Goal: Information Seeking & Learning: Learn about a topic

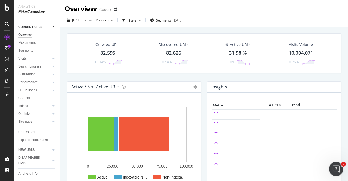
click at [336, 170] on icon "Open Intercom Messenger" at bounding box center [335, 168] width 9 height 9
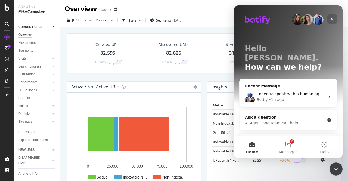
click at [332, 21] on icon "Close" at bounding box center [332, 19] width 4 height 4
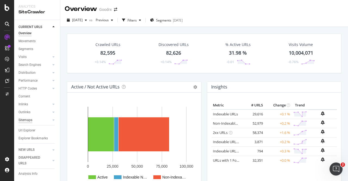
scroll to position [7, 0]
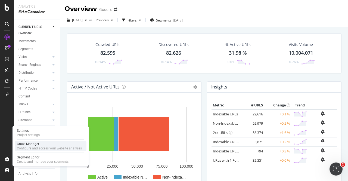
click at [38, 147] on div "Configure and access your website analyses" at bounding box center [49, 148] width 65 height 4
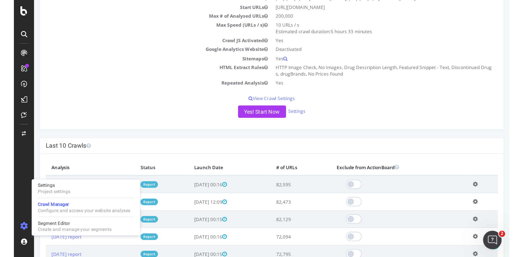
scroll to position [82, 0]
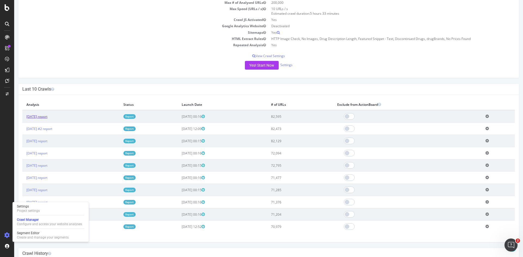
click at [47, 116] on link "2025 Aug. 22nd report" at bounding box center [36, 116] width 21 height 5
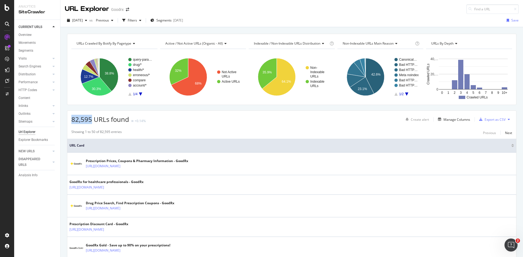
drag, startPoint x: 91, startPoint y: 119, endPoint x: 69, endPoint y: 118, distance: 21.8
click at [69, 118] on div "82,595 URLs found +0.14% Create alert Manage Columns Export as CSV" at bounding box center [291, 117] width 449 height 13
copy span "82,595"
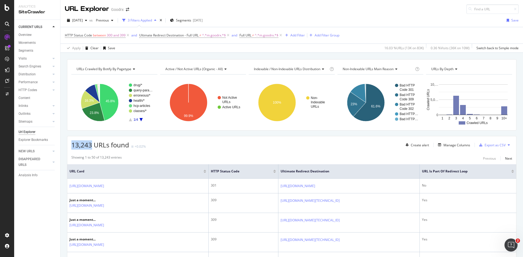
drag, startPoint x: 91, startPoint y: 146, endPoint x: 68, endPoint y: 145, distance: 23.2
click at [68, 145] on div "13,243 URLs found +0.02% Create alert Manage Columns Export as CSV" at bounding box center [291, 142] width 449 height 13
copy span "13,243"
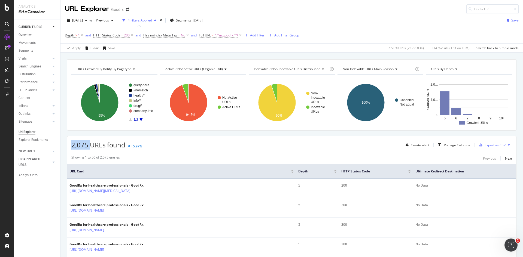
drag, startPoint x: 89, startPoint y: 146, endPoint x: 70, endPoint y: 146, distance: 18.5
click at [70, 146] on div "2,075 URLs found +5.97% Create alert Manage Columns Export as CSV" at bounding box center [291, 142] width 449 height 13
copy span "2,075"
click at [86, 148] on span "2,075 URLs found" at bounding box center [98, 144] width 54 height 9
drag, startPoint x: 86, startPoint y: 146, endPoint x: 69, endPoint y: 146, distance: 17.7
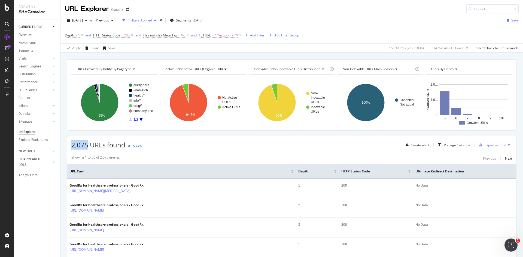
click at [69, 146] on div "2,075 URLs found +5.97% Create alert Manage Columns Export as CSV" at bounding box center [291, 142] width 449 height 13
copy span "2,075"
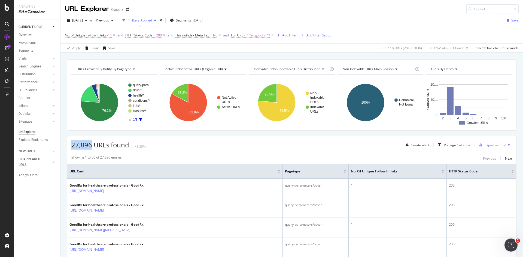
drag, startPoint x: 72, startPoint y: 144, endPoint x: 92, endPoint y: 145, distance: 19.6
click at [92, 145] on span "27,896 URLs found" at bounding box center [100, 144] width 58 height 9
copy span "27,896"
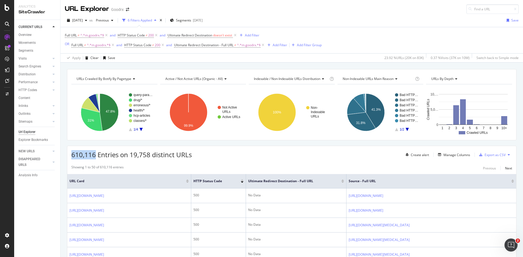
drag, startPoint x: 96, startPoint y: 155, endPoint x: 70, endPoint y: 154, distance: 25.1
click at [70, 154] on div "610,116 Entries on 19,758 distinct URLs Create alert Manage Columns Export as C…" at bounding box center [291, 152] width 449 height 13
copy span "610,116"
click at [156, 36] on icon at bounding box center [156, 35] width 5 height 5
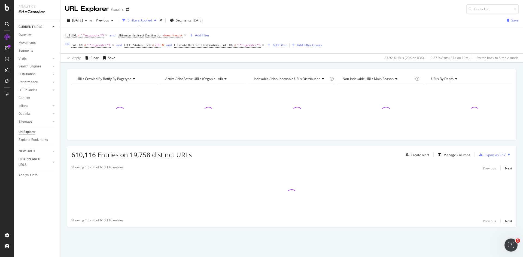
click at [164, 44] on icon at bounding box center [162, 44] width 5 height 5
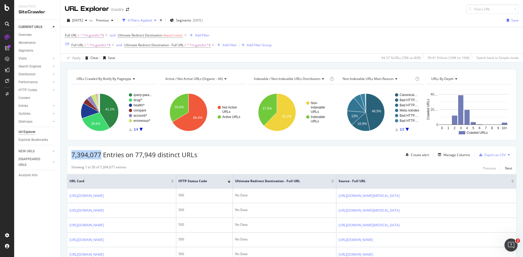
drag, startPoint x: 101, startPoint y: 155, endPoint x: 72, endPoint y: 154, distance: 28.9
click at [72, 154] on span "7,394,077 Entries on 77,949 distinct URLs" at bounding box center [134, 154] width 126 height 9
copy span "7,394,077"
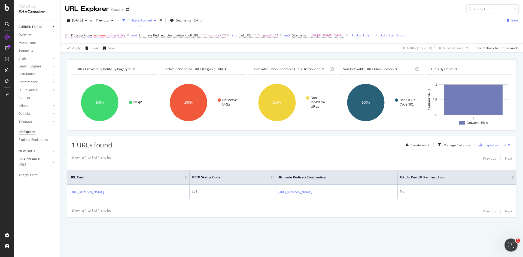
click at [127, 36] on icon at bounding box center [127, 35] width 5 height 5
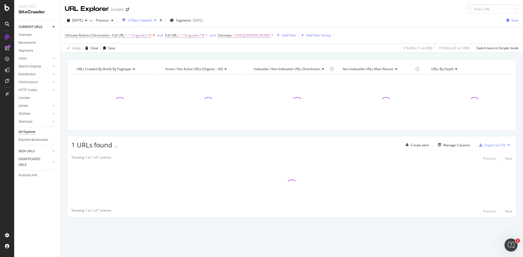
click at [152, 36] on icon at bounding box center [153, 35] width 5 height 5
click at [105, 34] on icon at bounding box center [106, 35] width 5 height 5
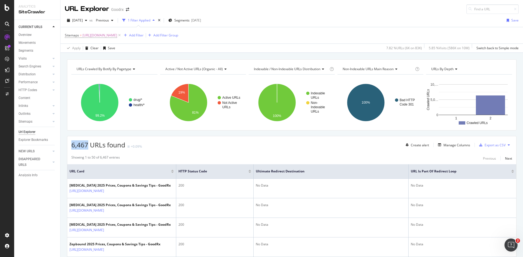
drag, startPoint x: 87, startPoint y: 146, endPoint x: 71, endPoint y: 146, distance: 15.5
click at [71, 146] on span "6,467 URLs found" at bounding box center [98, 144] width 54 height 9
copy span "6,467"
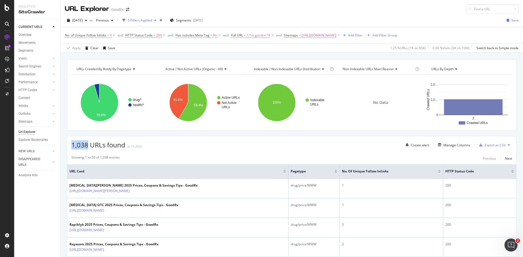
drag, startPoint x: 73, startPoint y: 146, endPoint x: 88, endPoint y: 147, distance: 15.8
click at [88, 147] on span "1,038 URLs found" at bounding box center [98, 144] width 54 height 9
copy span "1,038"
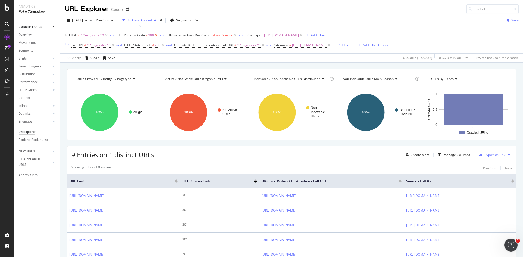
click at [155, 35] on icon at bounding box center [156, 35] width 5 height 5
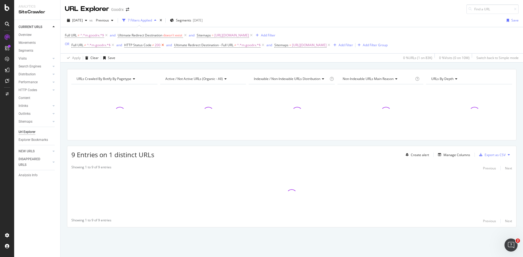
click at [163, 44] on icon at bounding box center [162, 44] width 5 height 5
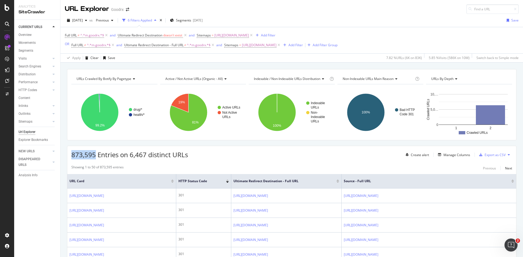
drag, startPoint x: 96, startPoint y: 155, endPoint x: 70, endPoint y: 154, distance: 25.9
click at [70, 154] on div "873,595 Entries on 6,467 distinct URLs Create alert Manage Columns Export as CSV" at bounding box center [291, 152] width 449 height 13
copy span "873,595"
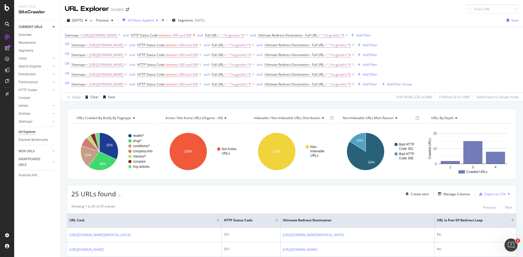
click at [196, 37] on icon at bounding box center [193, 35] width 5 height 5
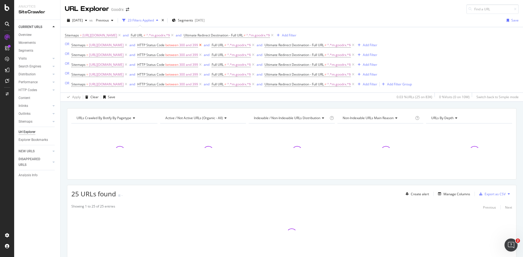
click at [203, 45] on icon at bounding box center [200, 44] width 5 height 5
click at [203, 56] on icon at bounding box center [200, 54] width 5 height 5
click at [203, 65] on icon at bounding box center [200, 64] width 5 height 5
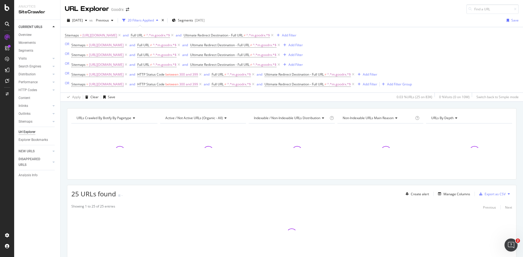
click at [203, 75] on icon at bounding box center [200, 74] width 5 height 5
click at [203, 85] on icon at bounding box center [200, 84] width 5 height 5
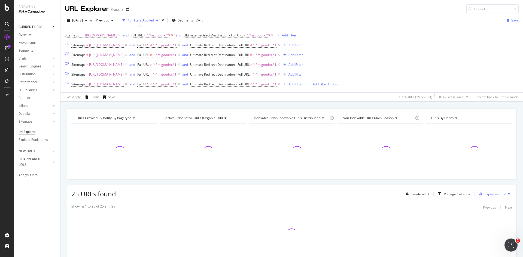
click at [174, 35] on icon at bounding box center [172, 35] width 5 height 5
click at [181, 46] on icon at bounding box center [178, 44] width 5 height 5
click at [181, 56] on icon at bounding box center [178, 54] width 5 height 5
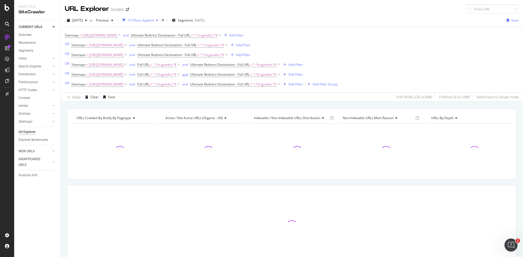
click at [181, 65] on icon at bounding box center [178, 64] width 5 height 5
click at [181, 76] on icon at bounding box center [178, 74] width 5 height 5
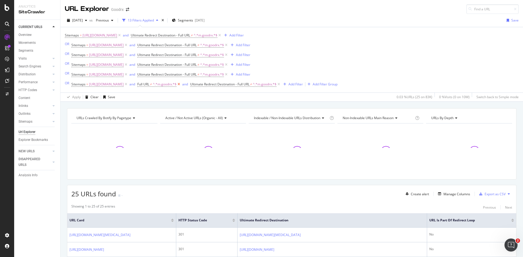
click at [181, 86] on icon at bounding box center [178, 84] width 5 height 5
click at [222, 36] on icon at bounding box center [219, 35] width 5 height 5
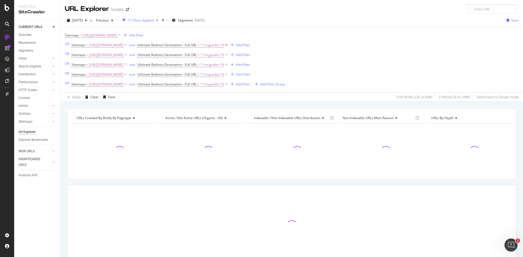
click at [228, 45] on icon at bounding box center [226, 44] width 5 height 5
click at [228, 56] on icon at bounding box center [226, 54] width 5 height 5
click at [228, 64] on icon at bounding box center [226, 64] width 5 height 5
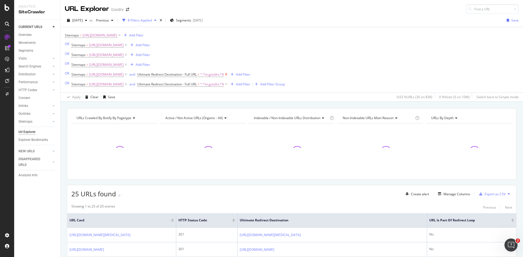
click at [228, 75] on icon at bounding box center [226, 74] width 5 height 5
click at [228, 86] on icon at bounding box center [226, 84] width 5 height 5
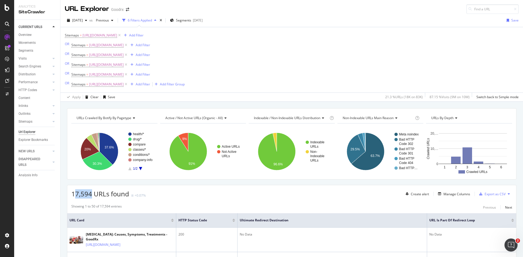
drag, startPoint x: 91, startPoint y: 195, endPoint x: 73, endPoint y: 195, distance: 17.4
click at [73, 195] on span "17,594 URLs found" at bounding box center [100, 193] width 58 height 9
click at [75, 191] on span "17,594 URLs found" at bounding box center [100, 193] width 58 height 9
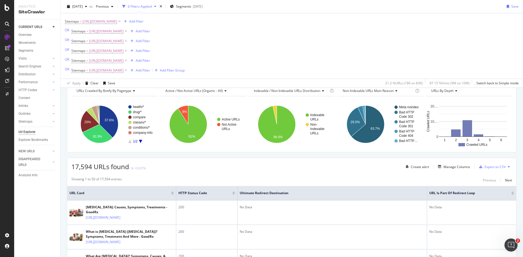
click at [109, 162] on div "17,594 URLs found +0.07% Create alert Manage Columns Export as CSV" at bounding box center [291, 164] width 449 height 13
drag, startPoint x: 90, startPoint y: 168, endPoint x: 60, endPoint y: 168, distance: 29.9
copy span "17,594"
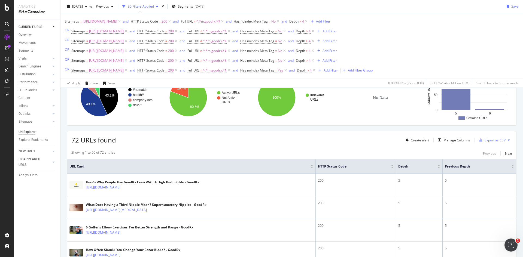
scroll to position [54, 0]
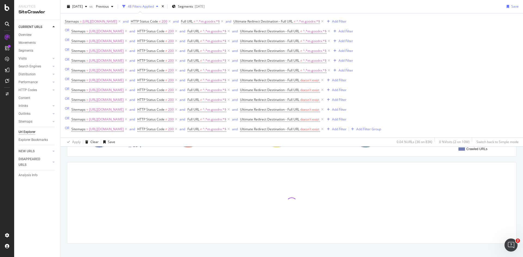
scroll to position [87, 0]
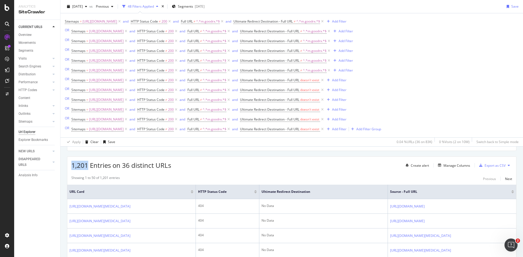
drag, startPoint x: 71, startPoint y: 166, endPoint x: 87, endPoint y: 167, distance: 16.4
click at [87, 167] on div "1,201 Entries on 36 distinct URLs Create alert Manage Columns Export as CSV" at bounding box center [291, 163] width 449 height 13
copy span "1,201"
click at [172, 22] on icon at bounding box center [169, 21] width 5 height 5
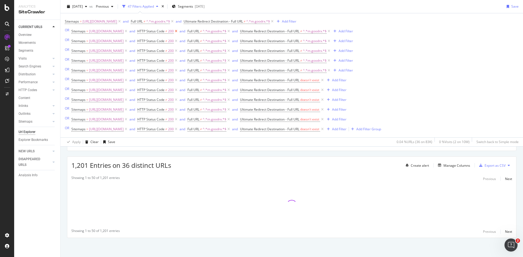
click at [178, 33] on icon at bounding box center [176, 31] width 5 height 5
click at [178, 42] on icon at bounding box center [176, 40] width 5 height 5
click at [178, 52] on icon at bounding box center [176, 50] width 5 height 5
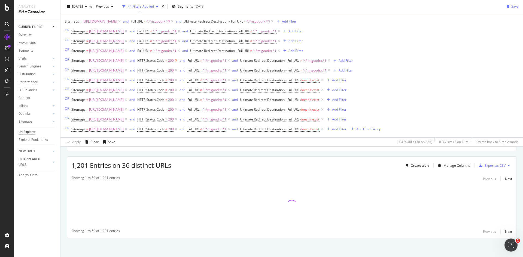
click at [178, 61] on icon at bounding box center [176, 60] width 5 height 5
click at [178, 72] on icon at bounding box center [176, 70] width 5 height 5
click at [178, 81] on icon at bounding box center [176, 80] width 5 height 5
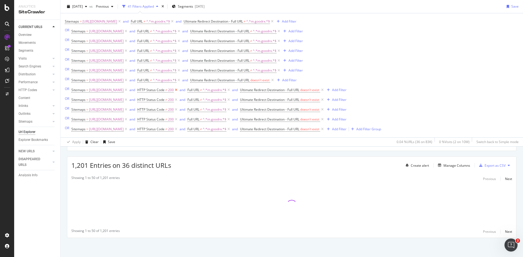
click at [178, 91] on icon at bounding box center [176, 89] width 5 height 5
drag, startPoint x: 221, startPoint y: 101, endPoint x: 226, endPoint y: 113, distance: 13.5
click at [178, 101] on icon at bounding box center [176, 99] width 5 height 5
click at [178, 111] on icon at bounding box center [176, 109] width 5 height 5
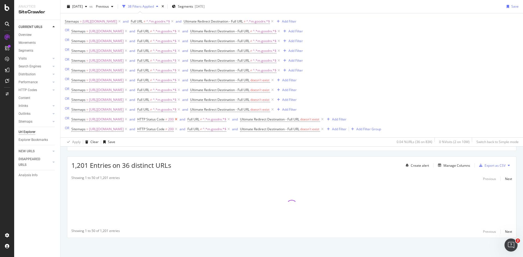
click at [178, 121] on icon at bounding box center [176, 119] width 5 height 5
click at [178, 131] on icon at bounding box center [176, 129] width 5 height 5
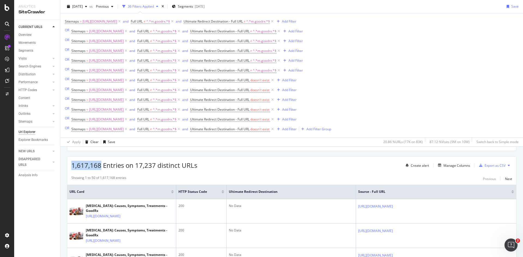
drag, startPoint x: 72, startPoint y: 165, endPoint x: 101, endPoint y: 169, distance: 29.1
click at [101, 169] on span "1,617,168 Entries on 17,237 distinct URLs" at bounding box center [134, 165] width 126 height 9
copy span "1,617,168"
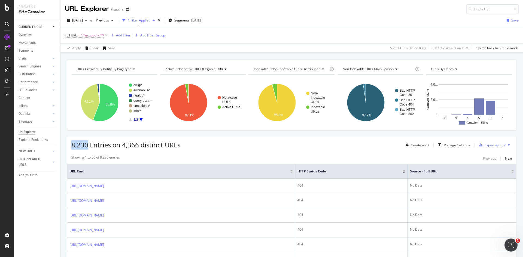
drag, startPoint x: 88, startPoint y: 146, endPoint x: 70, endPoint y: 146, distance: 17.4
click at [70, 146] on div "8,230 Entries on 4,366 distinct URLs Create alert Manage Columns Export as CSV" at bounding box center [291, 142] width 449 height 13
copy span "8,230"
click at [105, 36] on icon at bounding box center [106, 35] width 5 height 5
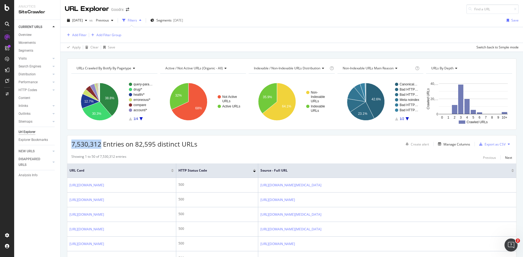
drag, startPoint x: 73, startPoint y: 144, endPoint x: 101, endPoint y: 146, distance: 28.1
click at [101, 146] on span "7,530,312 Entries on 82,595 distinct URLs" at bounding box center [134, 144] width 126 height 9
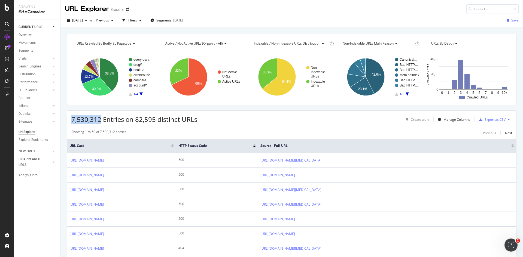
copy span "7,530,312"
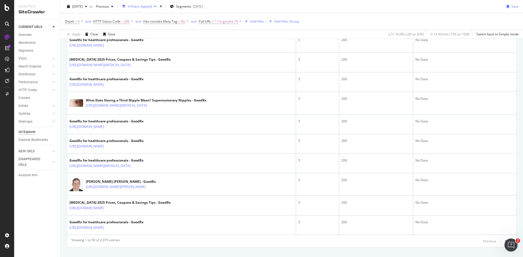
scroll to position [963, 0]
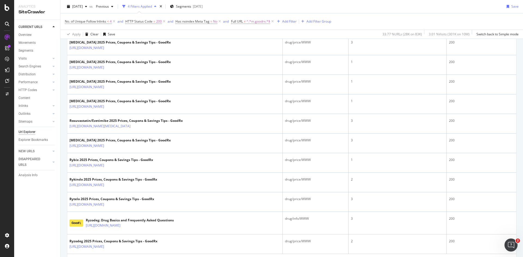
scroll to position [954, 0]
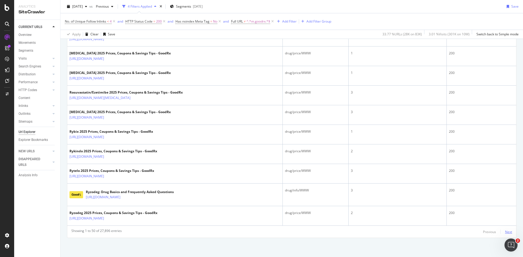
click at [507, 233] on div "Next" at bounding box center [508, 232] width 7 height 5
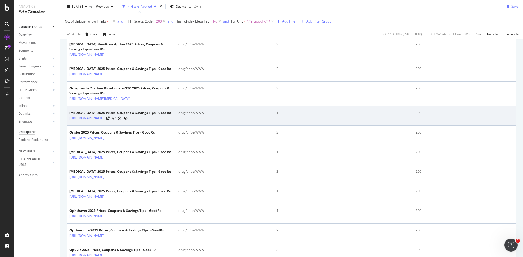
scroll to position [463, 0]
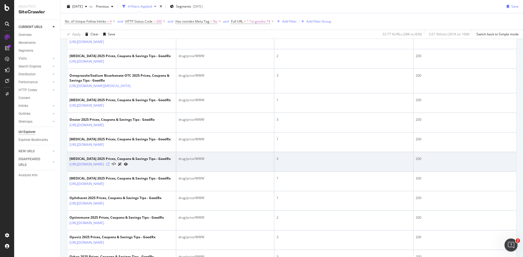
click at [109, 166] on icon at bounding box center [107, 164] width 3 height 3
